Goal: Complete application form: Complete application form

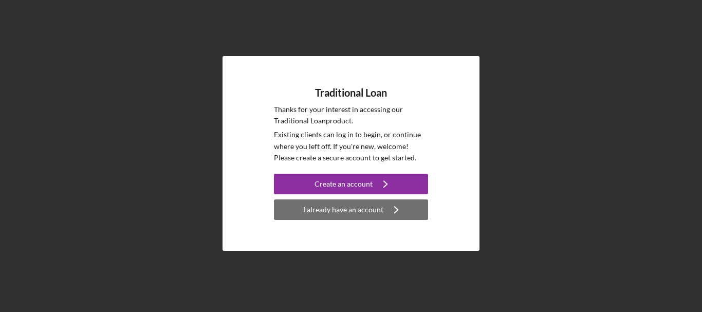
click at [353, 213] on div "I already have an account" at bounding box center [343, 209] width 80 height 21
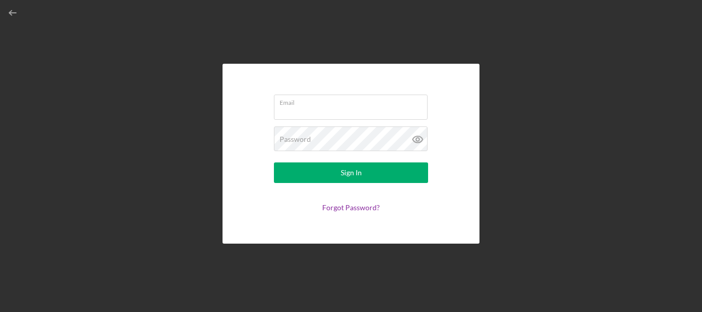
type input "[EMAIL_ADDRESS][DOMAIN_NAME]"
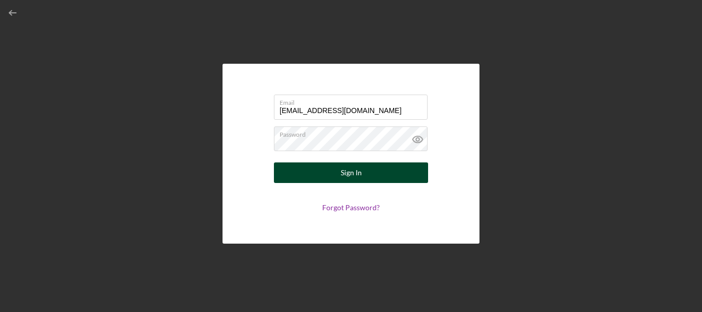
click at [347, 176] on div "Sign In" at bounding box center [351, 172] width 21 height 21
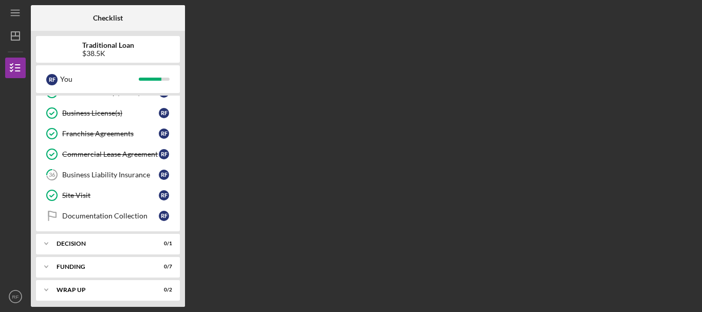
scroll to position [367, 0]
click at [145, 179] on div "Business Liability Insurance" at bounding box center [110, 176] width 97 height 8
